Goal: Transaction & Acquisition: Purchase product/service

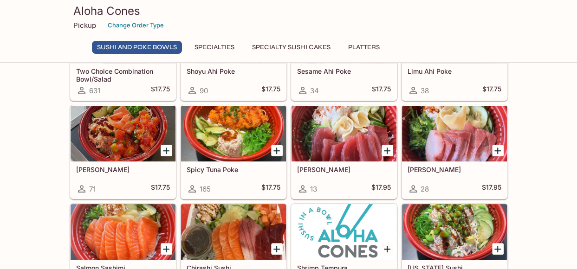
scroll to position [93, 0]
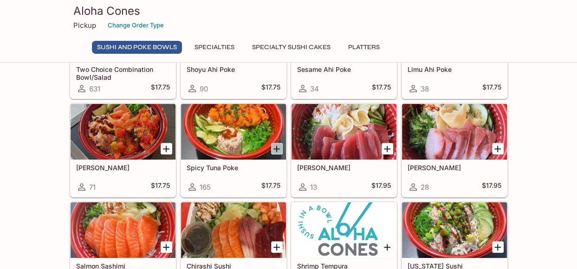
click at [276, 148] on icon "Add Spicy Tuna Poke" at bounding box center [276, 149] width 6 height 6
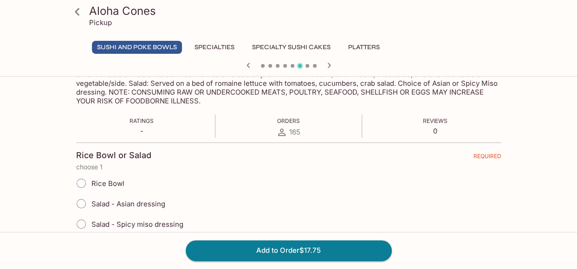
scroll to position [186, 0]
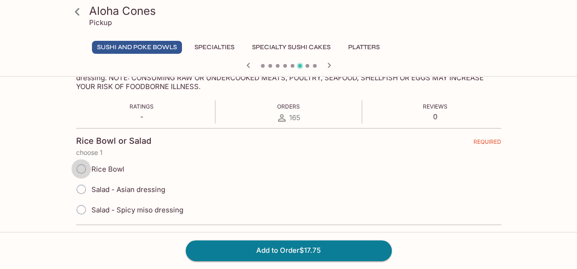
click at [83, 170] on input "Rice Bowl" at bounding box center [80, 168] width 19 height 19
radio input "true"
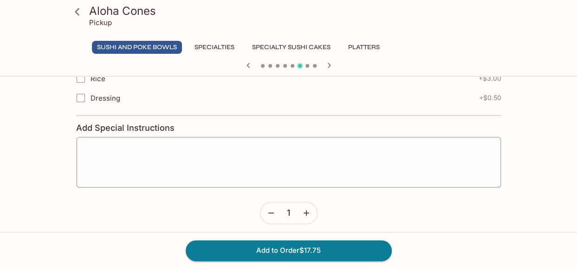
scroll to position [538, 0]
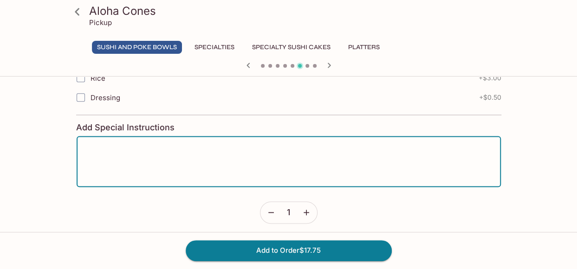
click at [104, 147] on textarea at bounding box center [288, 161] width 411 height 35
type textarea "No cucumbers please"
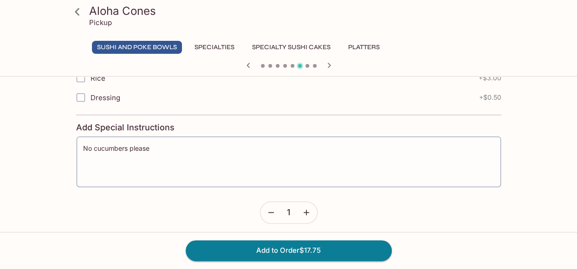
click at [306, 210] on icon "button" at bounding box center [306, 213] width 6 height 6
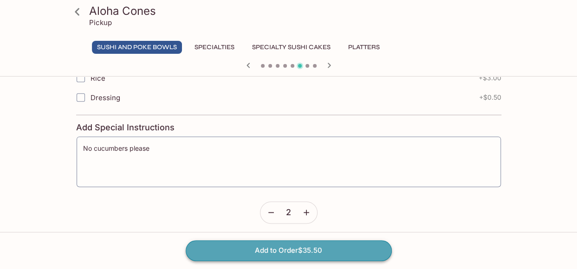
click at [315, 253] on button "Add to Order $35.50" at bounding box center [289, 250] width 206 height 20
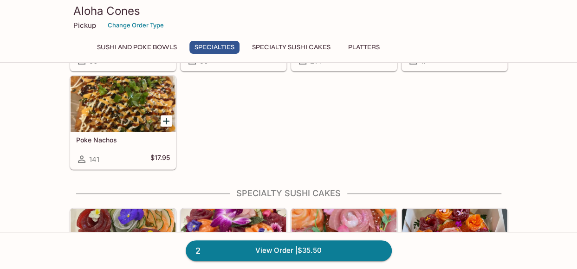
scroll to position [464, 0]
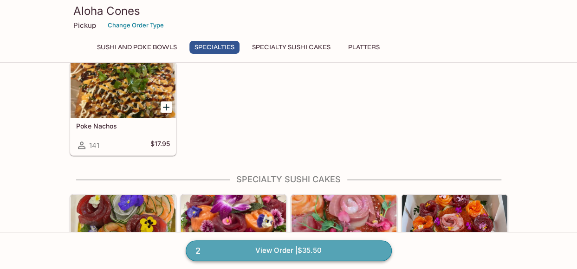
click at [330, 251] on link "2 View Order | $35.50" at bounding box center [289, 250] width 206 height 20
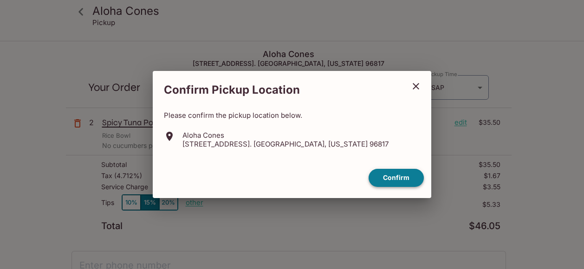
click at [385, 176] on button "Confirm" at bounding box center [395, 178] width 55 height 18
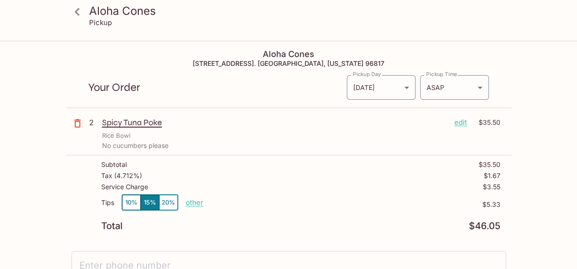
click at [135, 204] on button "10%" at bounding box center [131, 202] width 19 height 15
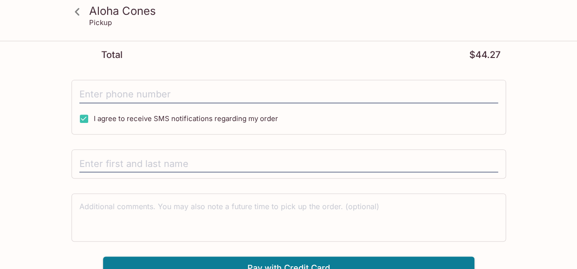
scroll to position [179, 0]
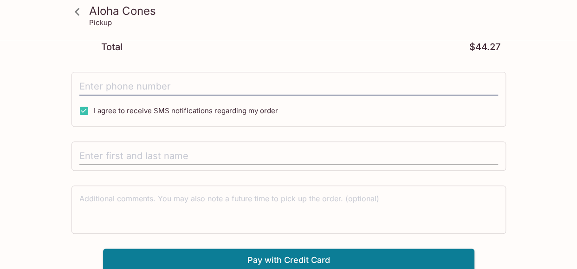
click at [117, 157] on input "text" at bounding box center [288, 157] width 419 height 18
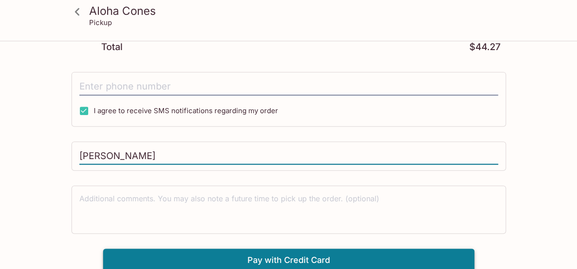
type input "[PERSON_NAME]"
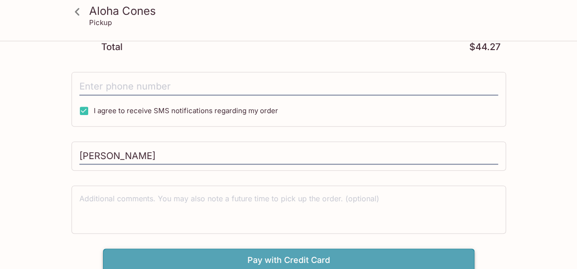
click at [148, 259] on button "Pay with Credit Card" at bounding box center [288, 260] width 371 height 23
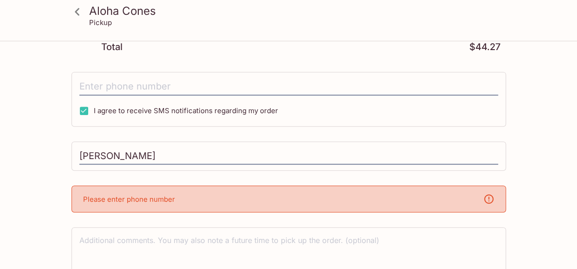
click at [143, 204] on div "Please enter phone number" at bounding box center [288, 199] width 434 height 27
click at [145, 203] on div "Please enter phone number" at bounding box center [288, 199] width 434 height 27
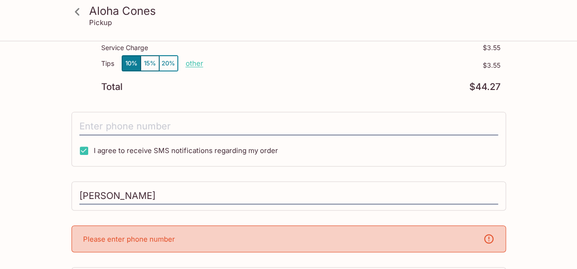
scroll to position [86, 0]
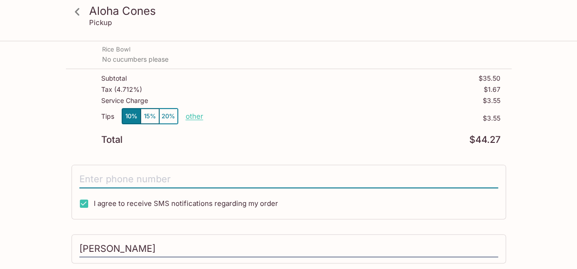
click at [147, 173] on input "tel" at bounding box center [288, 180] width 419 height 18
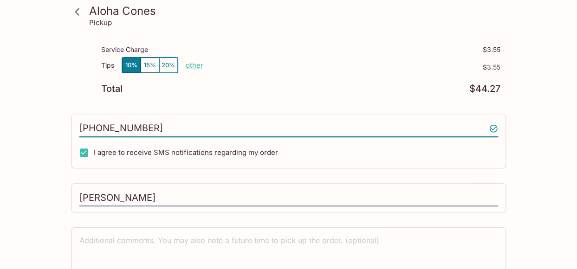
scroll to position [179, 0]
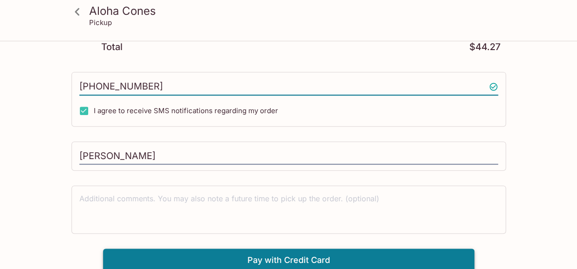
type input "[PHONE_NUMBER]"
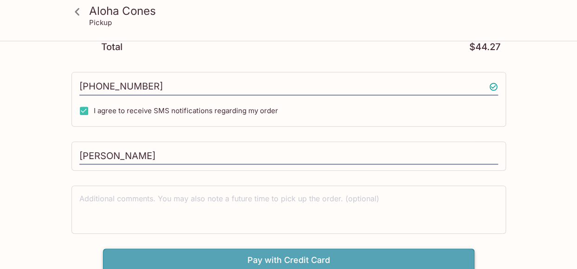
click at [148, 253] on button "Pay with Credit Card" at bounding box center [288, 260] width 371 height 23
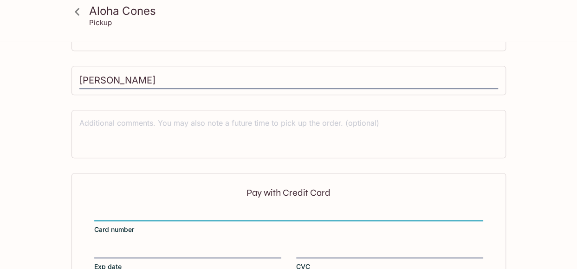
scroll to position [268, 0]
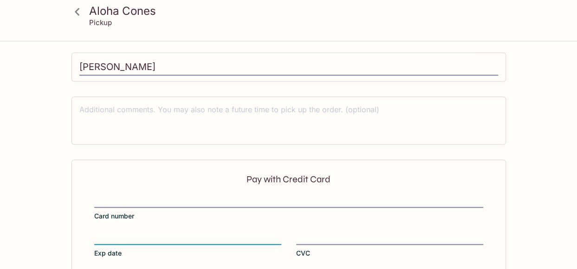
click at [357, 227] on div "Pay with Credit Card Card number Exp date CVC" at bounding box center [288, 216] width 434 height 113
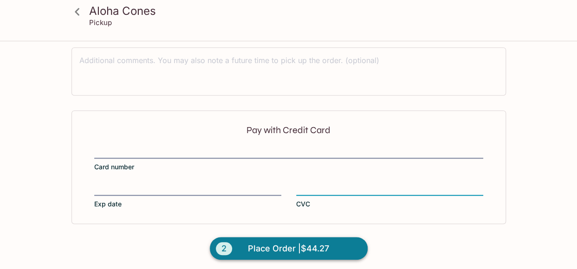
scroll to position [318, 0]
click at [283, 244] on span "Place Order | $44.27" at bounding box center [288, 248] width 81 height 15
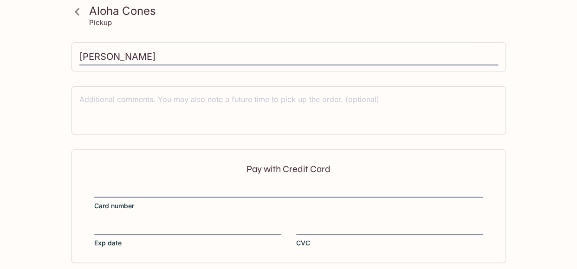
scroll to position [179, 0]
